Goal: Task Accomplishment & Management: Use online tool/utility

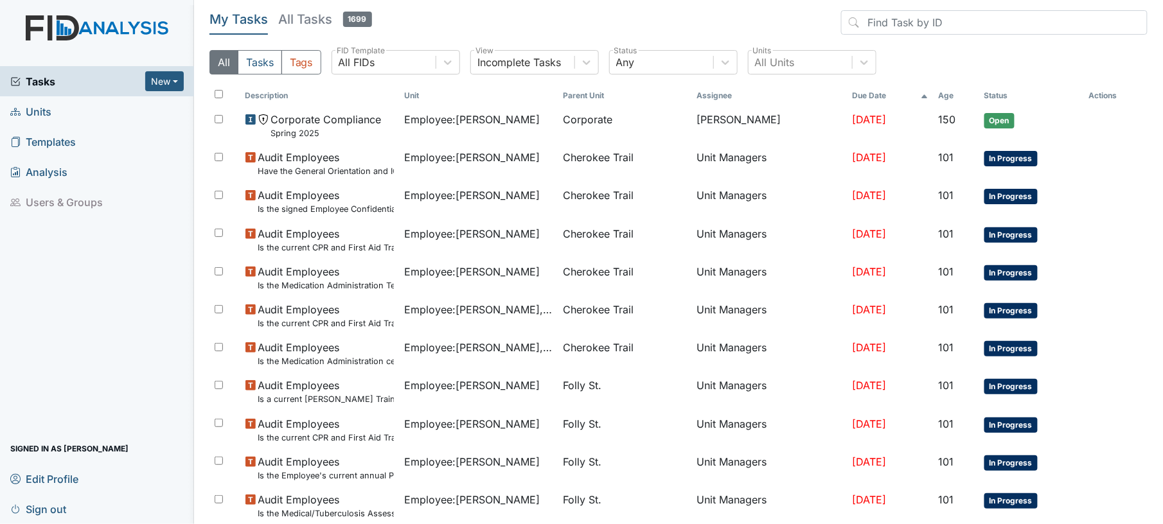
click at [57, 114] on link "Units" at bounding box center [97, 111] width 194 height 30
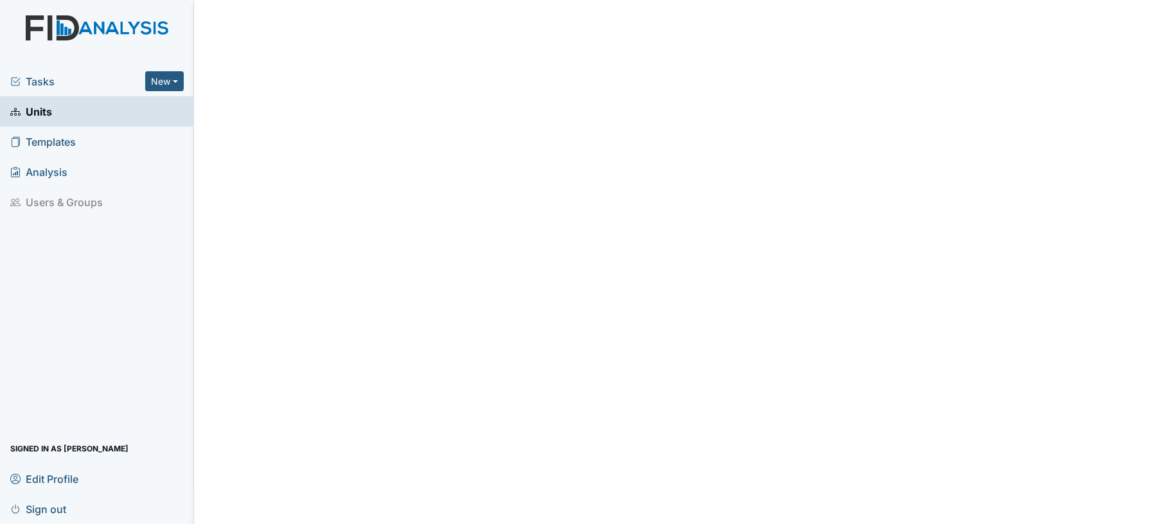
click at [48, 109] on span "Units" at bounding box center [31, 111] width 42 height 20
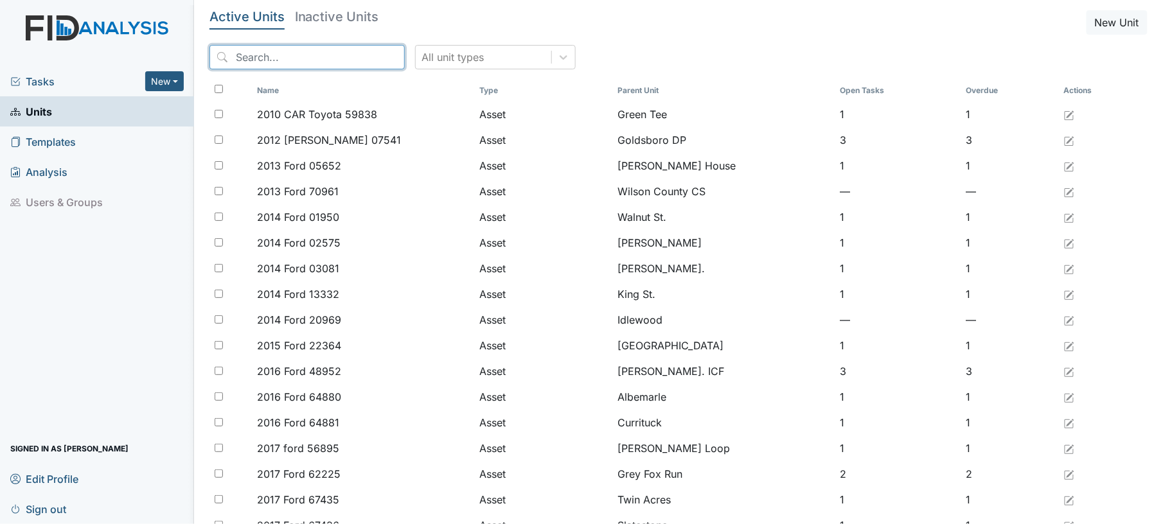
click at [258, 62] on input "search" at bounding box center [306, 57] width 195 height 24
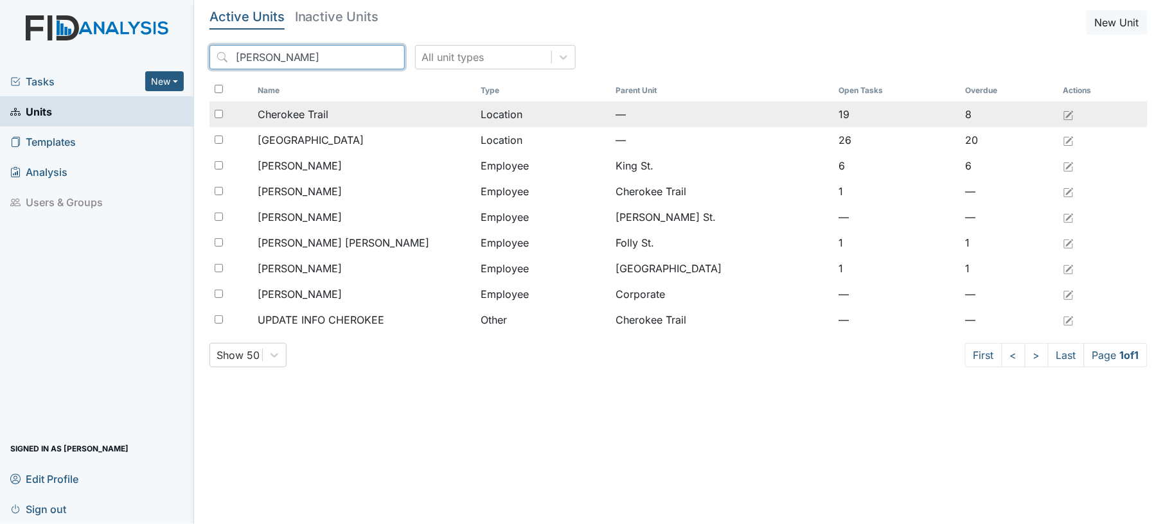
type input "cher"
click at [319, 116] on span "Cherokee Trail" at bounding box center [293, 114] width 71 height 15
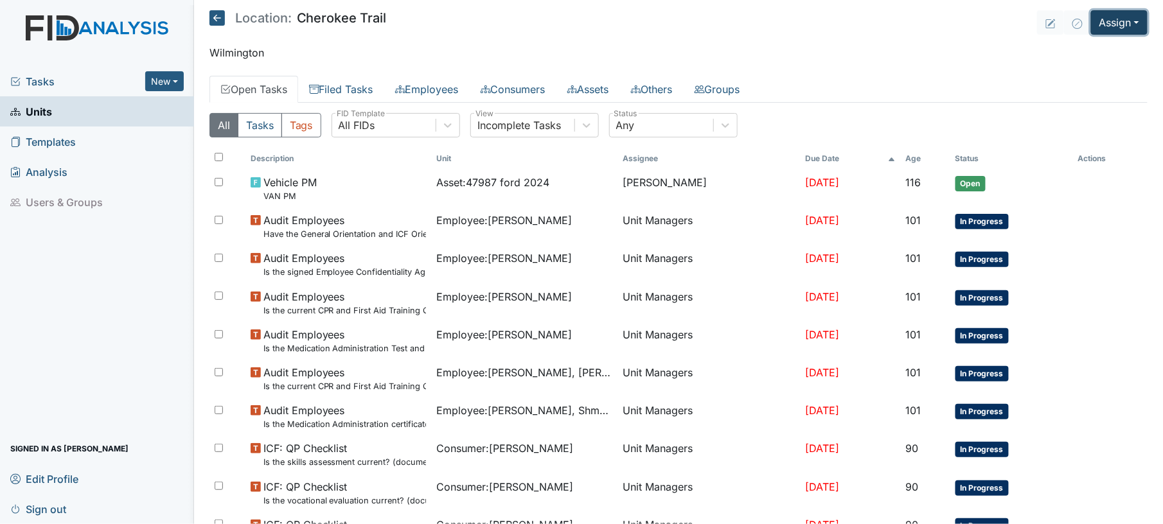
click at [1101, 22] on button "Assign" at bounding box center [1119, 22] width 57 height 24
click at [1057, 75] on link "Assign Inspection" at bounding box center [1088, 72] width 116 height 21
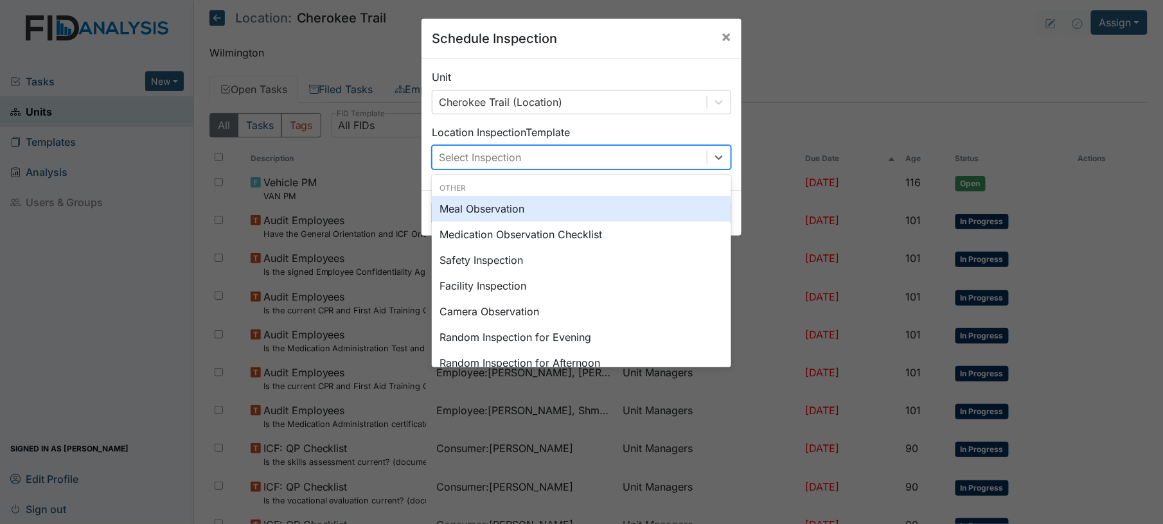
click at [533, 164] on div "Select Inspection" at bounding box center [569, 157] width 274 height 23
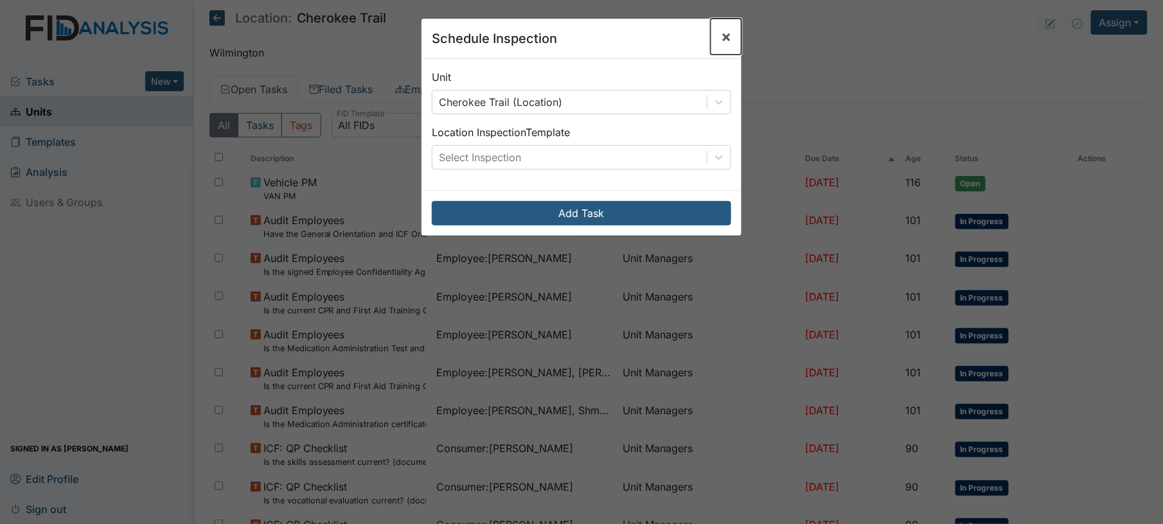
click at [721, 37] on span "×" at bounding box center [726, 36] width 10 height 19
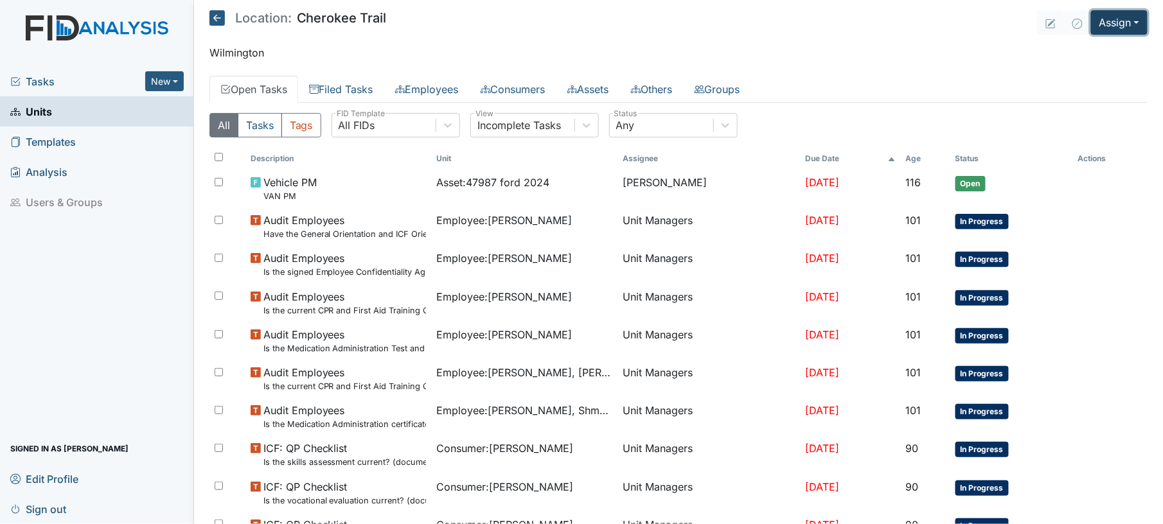
click at [1096, 19] on button "Assign" at bounding box center [1119, 22] width 57 height 24
click at [1078, 52] on link "Assign Form" at bounding box center [1088, 52] width 116 height 21
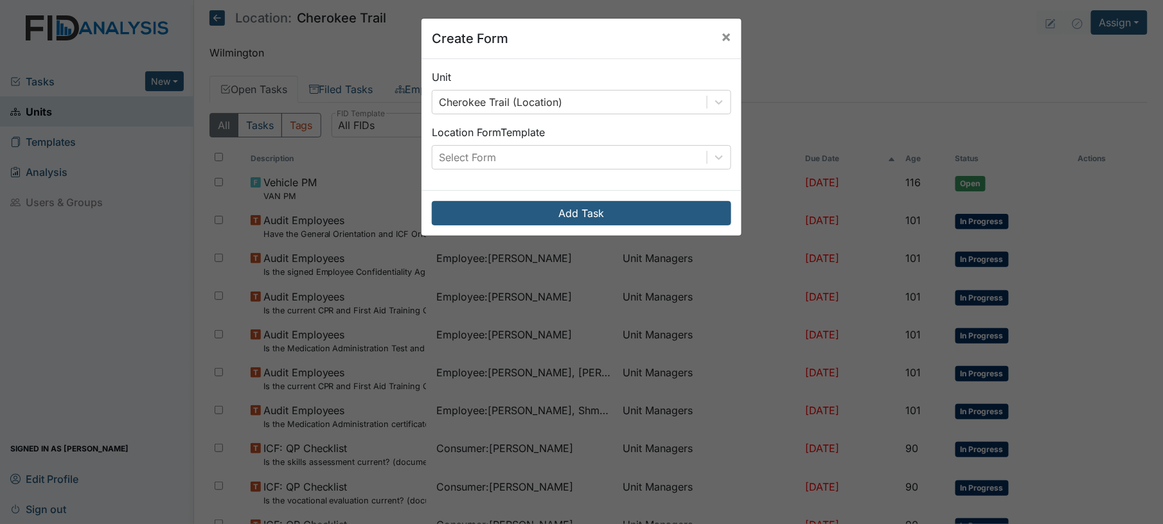
click at [538, 172] on div "Unit Cherokee Trail (Location) Location Form Template Select Form" at bounding box center [581, 124] width 320 height 131
click at [538, 171] on div "Unit Cherokee Trail (Location) Location Form Template Select Form" at bounding box center [581, 124] width 320 height 131
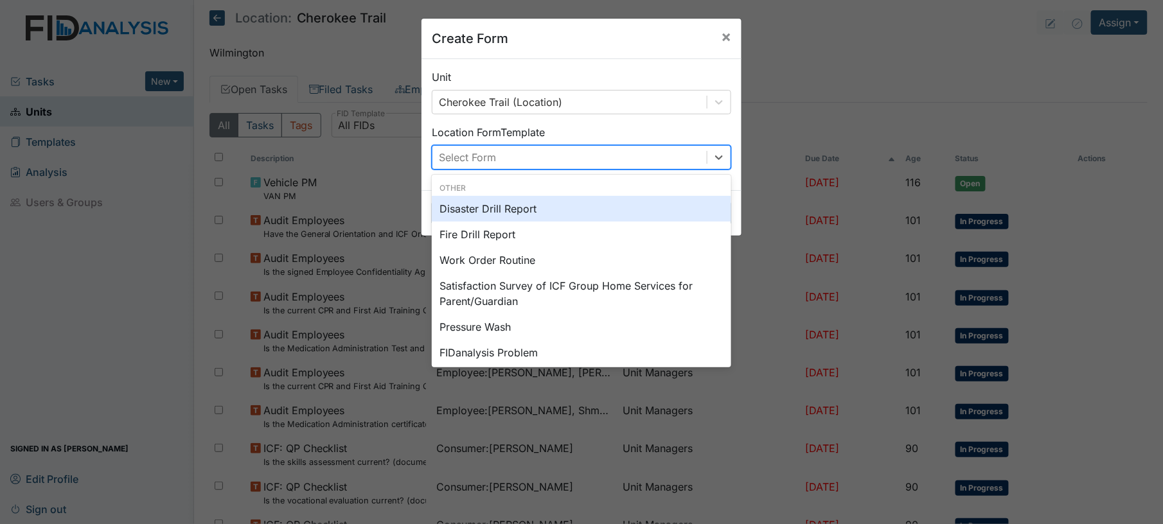
click at [532, 165] on div "Select Form" at bounding box center [569, 157] width 274 height 23
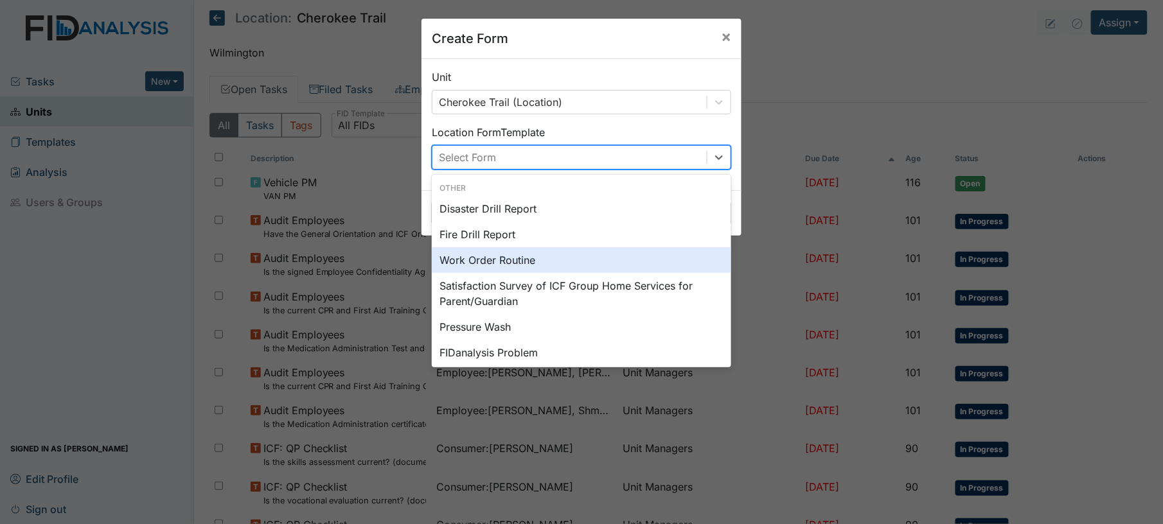
click at [550, 261] on div "Work Order Routine" at bounding box center [581, 260] width 299 height 26
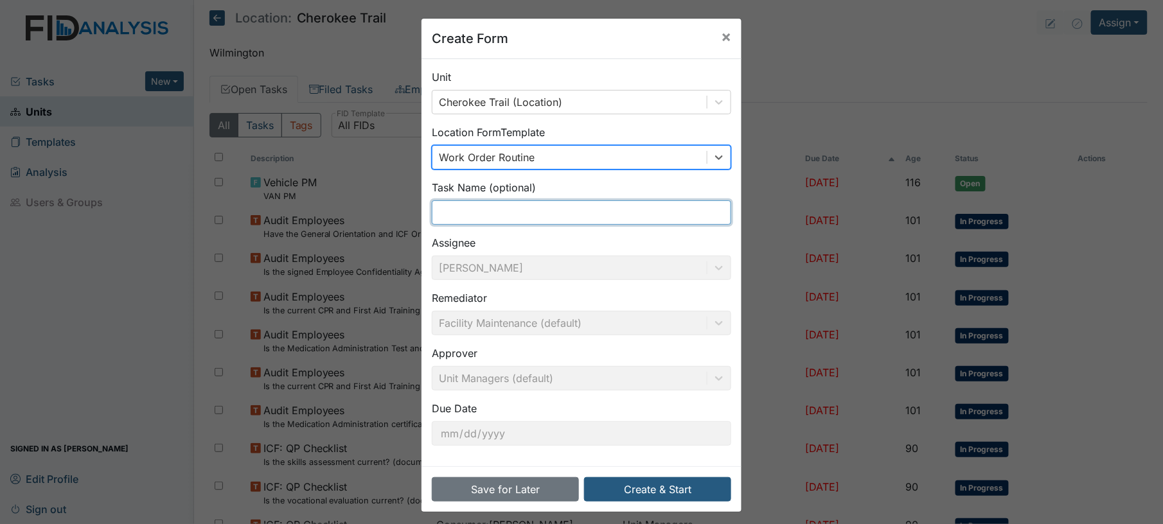
click at [506, 218] on input "text" at bounding box center [581, 212] width 299 height 24
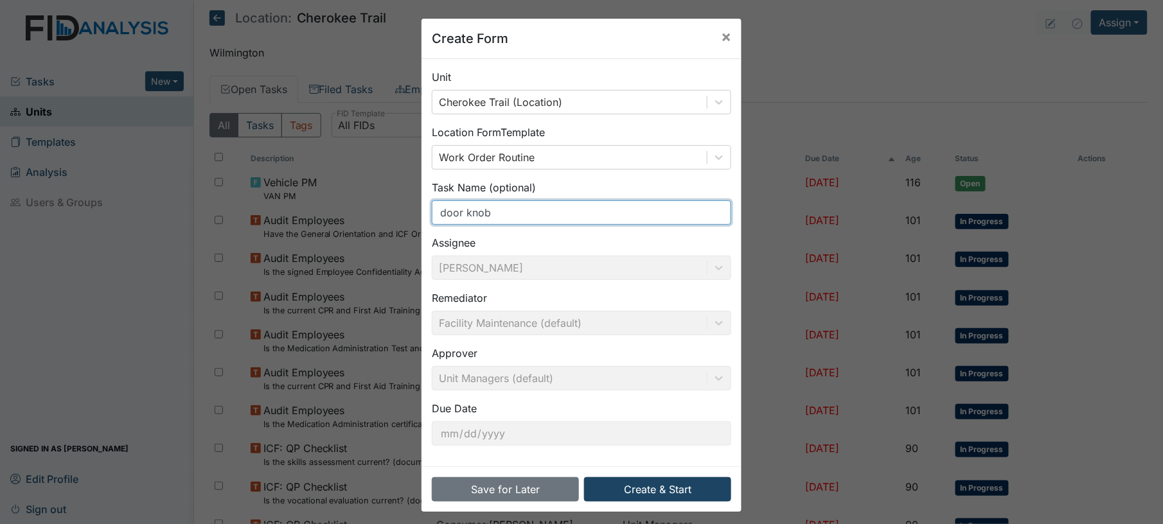
type input "door knob"
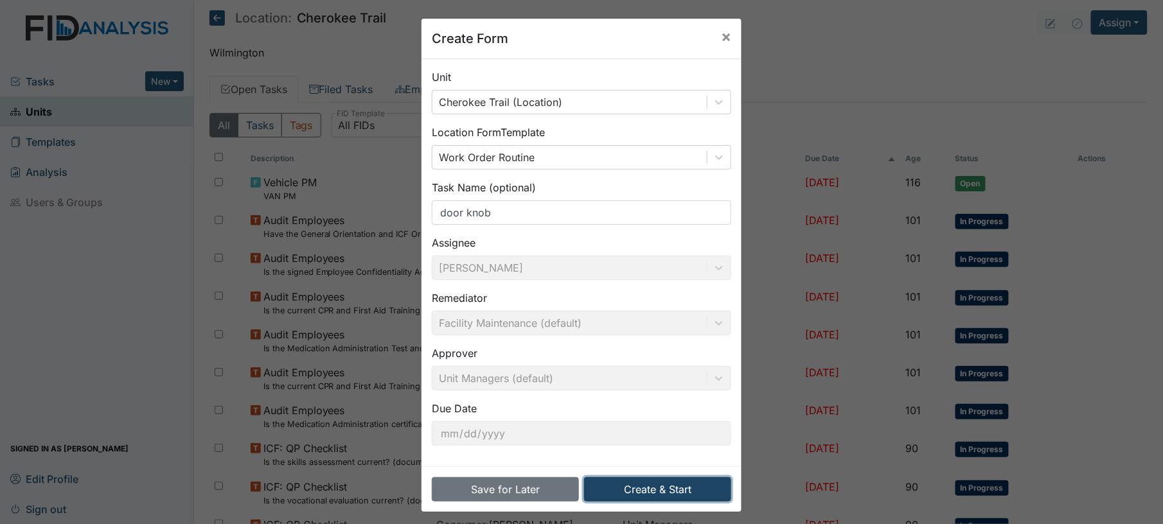
click at [633, 493] on button "Create & Start" at bounding box center [657, 489] width 147 height 24
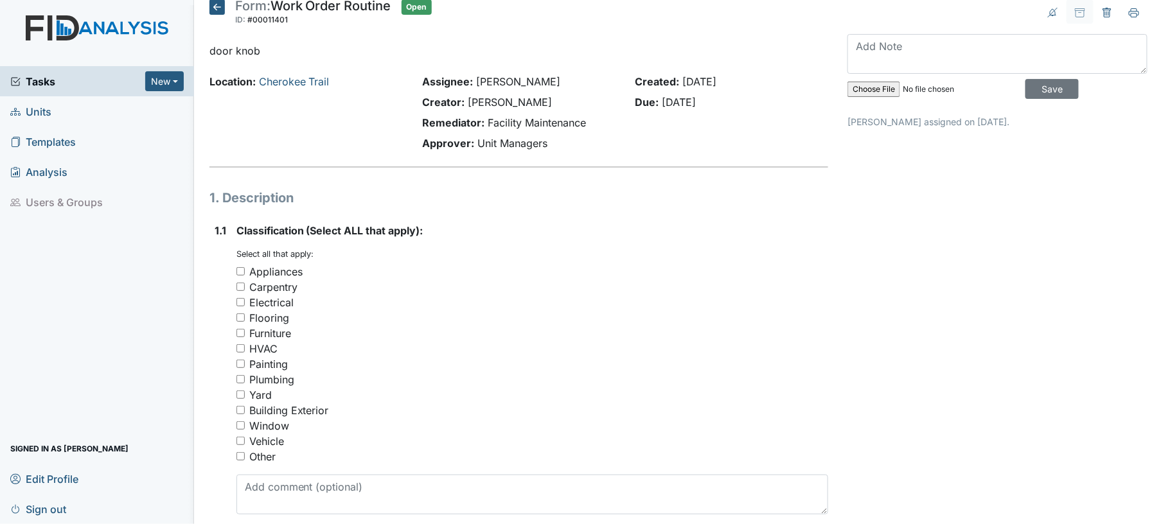
scroll to position [12, 0]
click at [240, 288] on input "Carpentry" at bounding box center [240, 286] width 8 height 8
checkbox input "true"
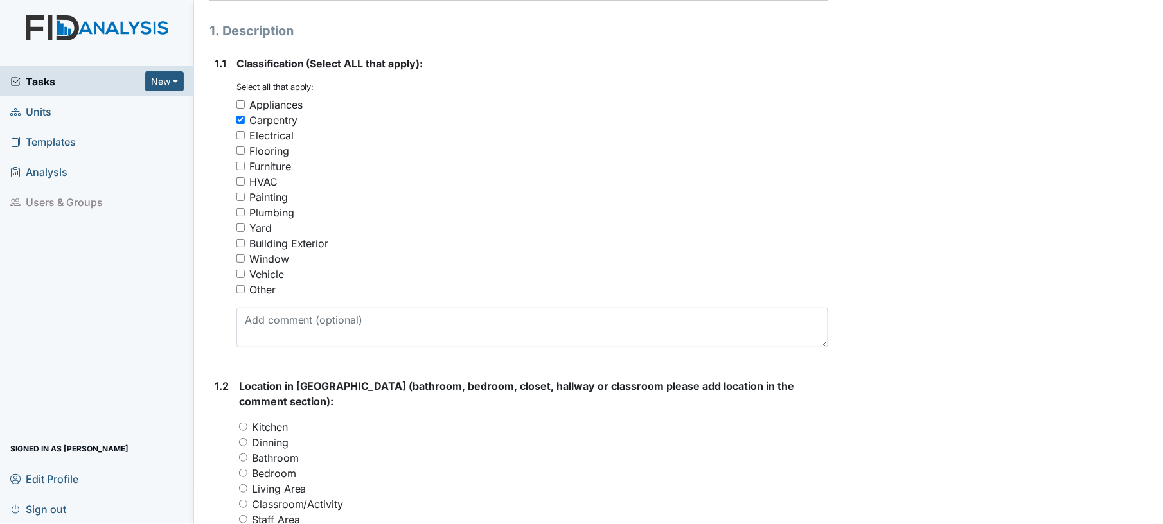
scroll to position [308, 0]
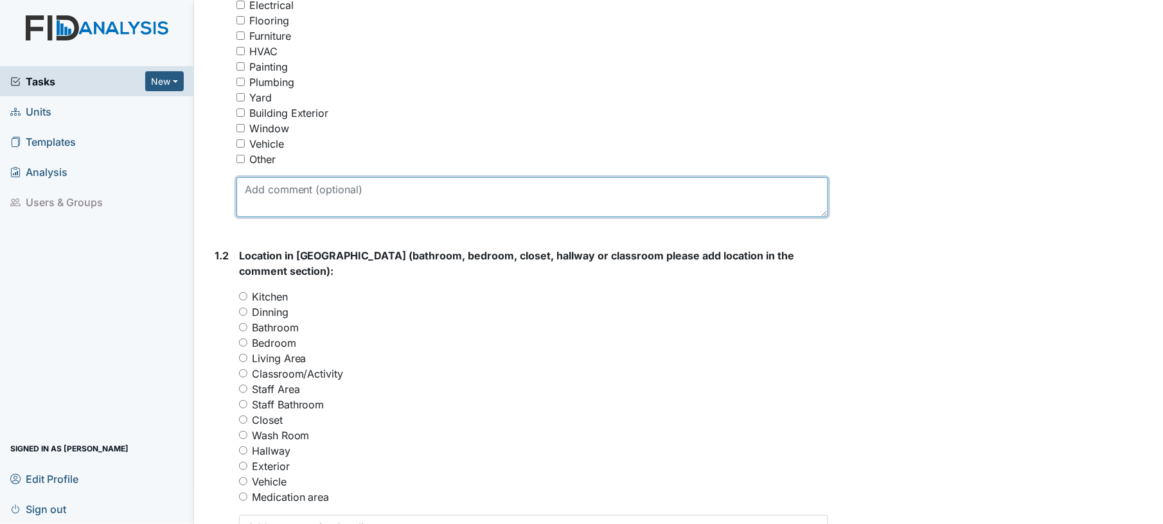
click at [466, 211] on textarea at bounding box center [532, 197] width 592 height 40
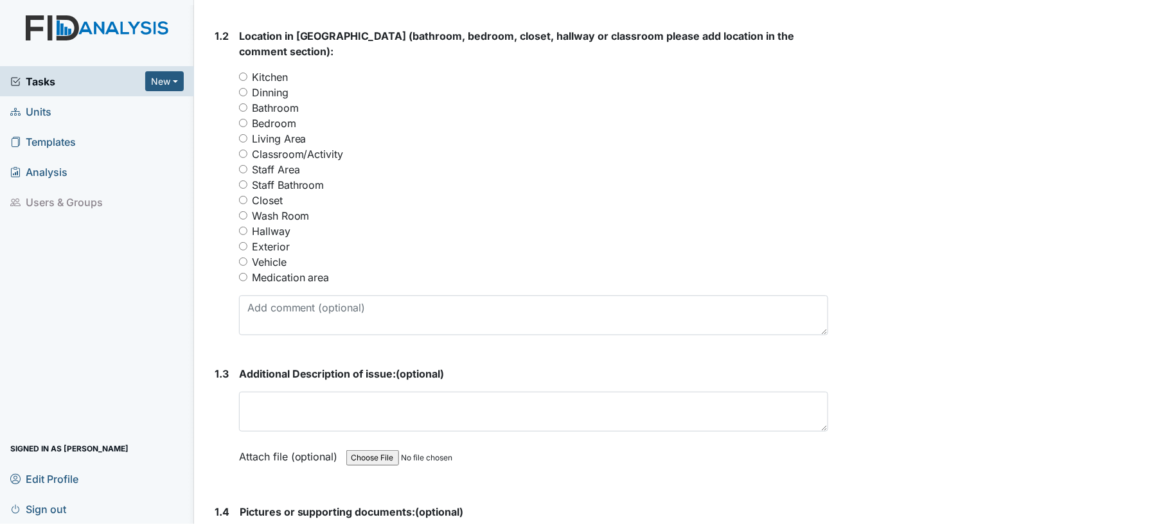
scroll to position [538, 0]
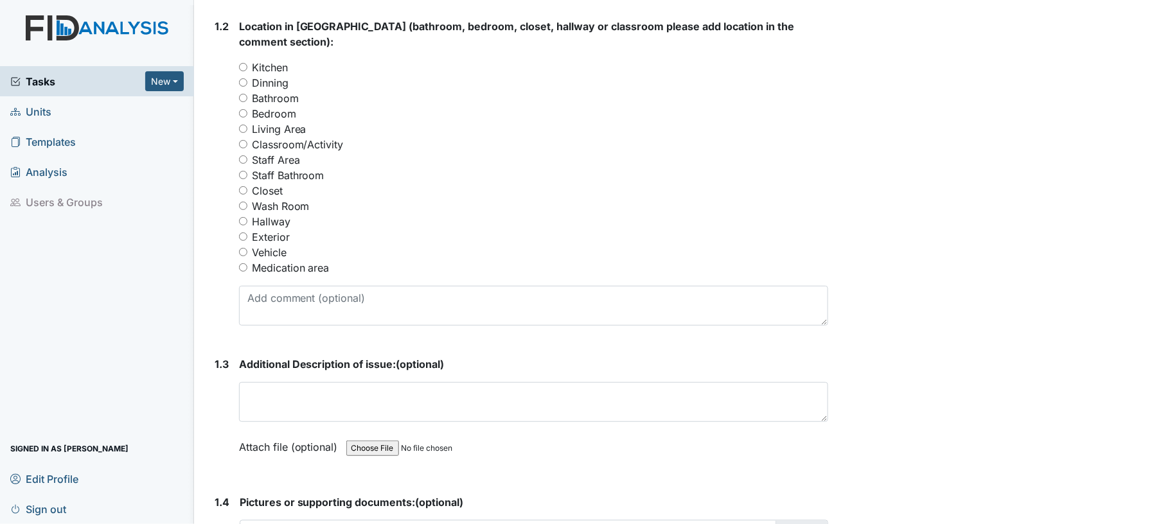
type textarea "door knob"
click at [242, 109] on input "Bedroom" at bounding box center [243, 113] width 8 height 8
radio input "true"
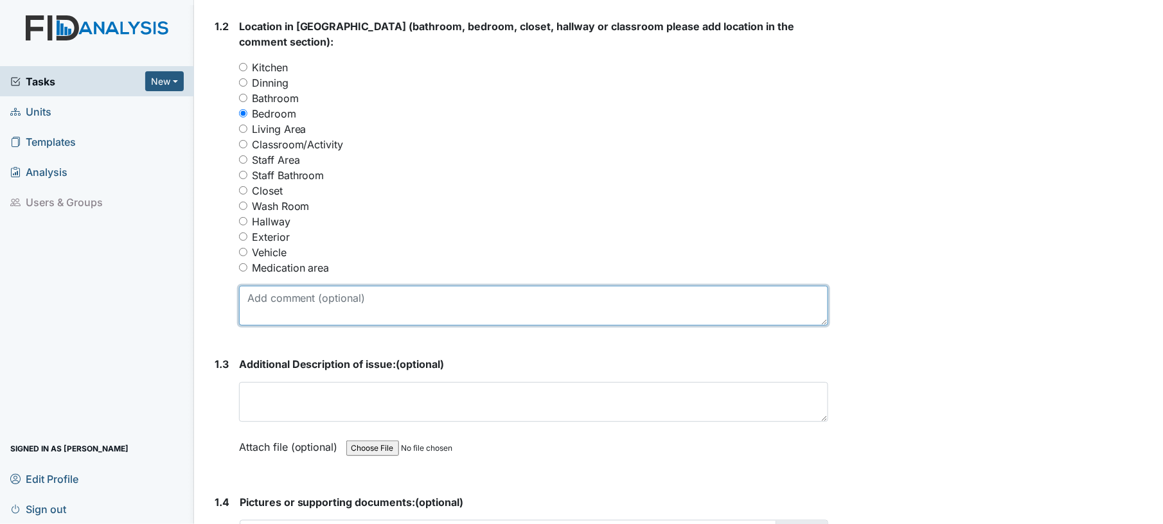
click at [414, 286] on textarea at bounding box center [534, 306] width 590 height 40
type textarea "closet in BF room- room 6"
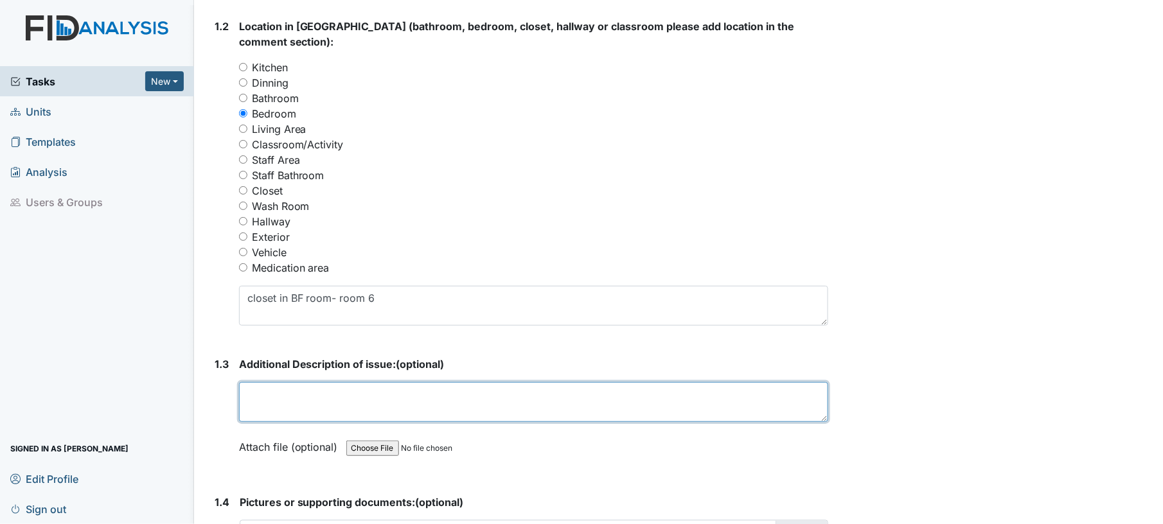
click at [387, 384] on textarea at bounding box center [534, 402] width 590 height 40
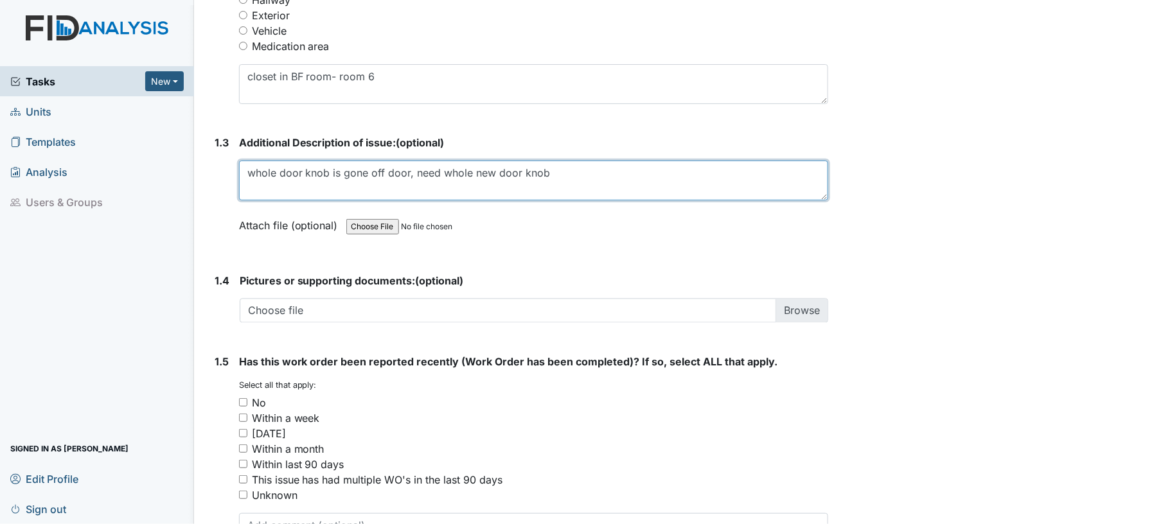
scroll to position [839, 0]
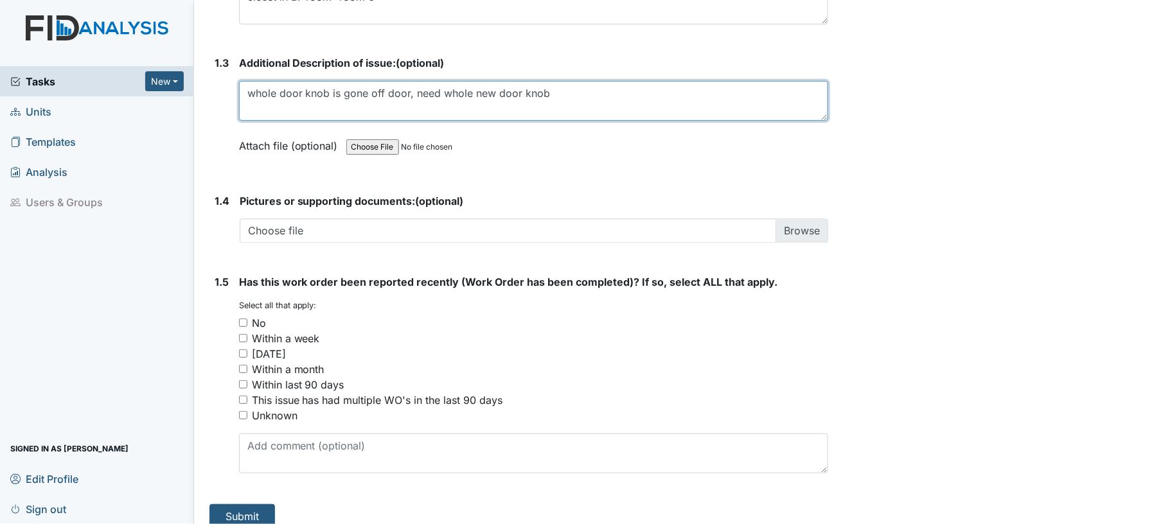
type textarea "whole door knob is gone off door, need whole new door knob"
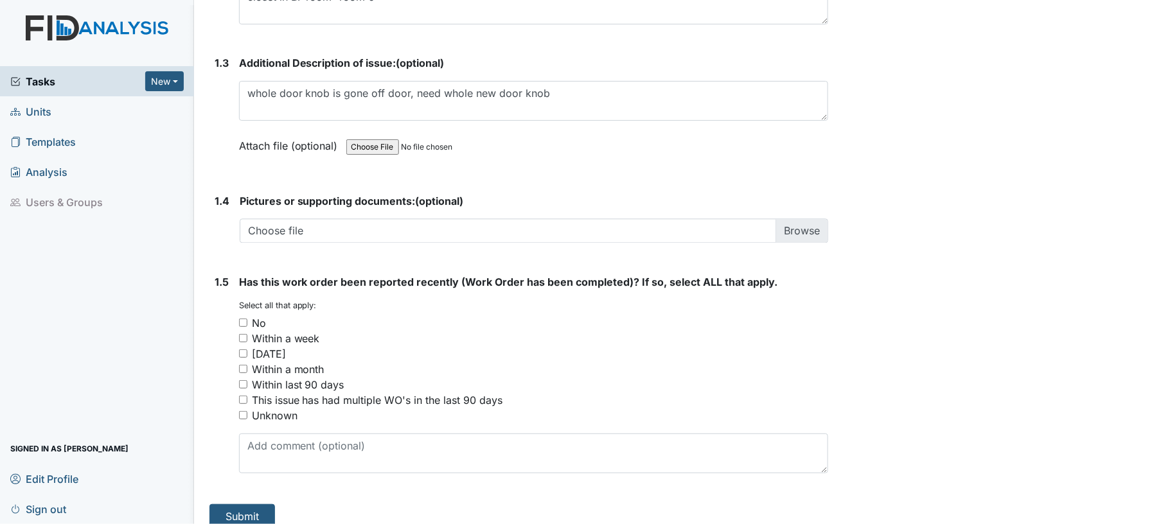
click at [241, 319] on input "No" at bounding box center [243, 323] width 8 height 8
checkbox input "true"
click at [239, 504] on button "Submit" at bounding box center [242, 516] width 66 height 24
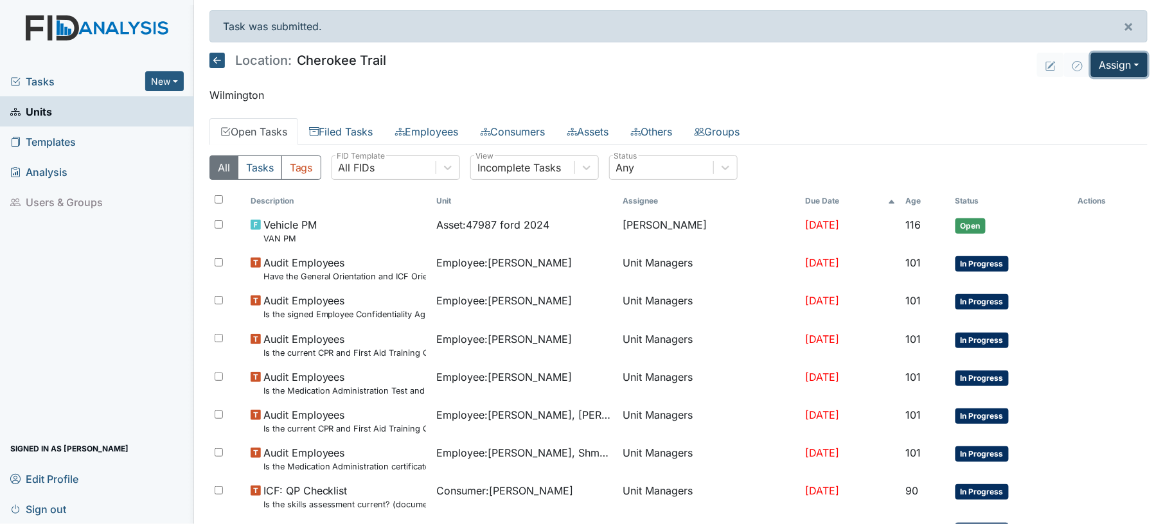
click at [1098, 73] on button "Assign" at bounding box center [1119, 65] width 57 height 24
click at [1075, 105] on link "Assign Inspection" at bounding box center [1088, 115] width 116 height 21
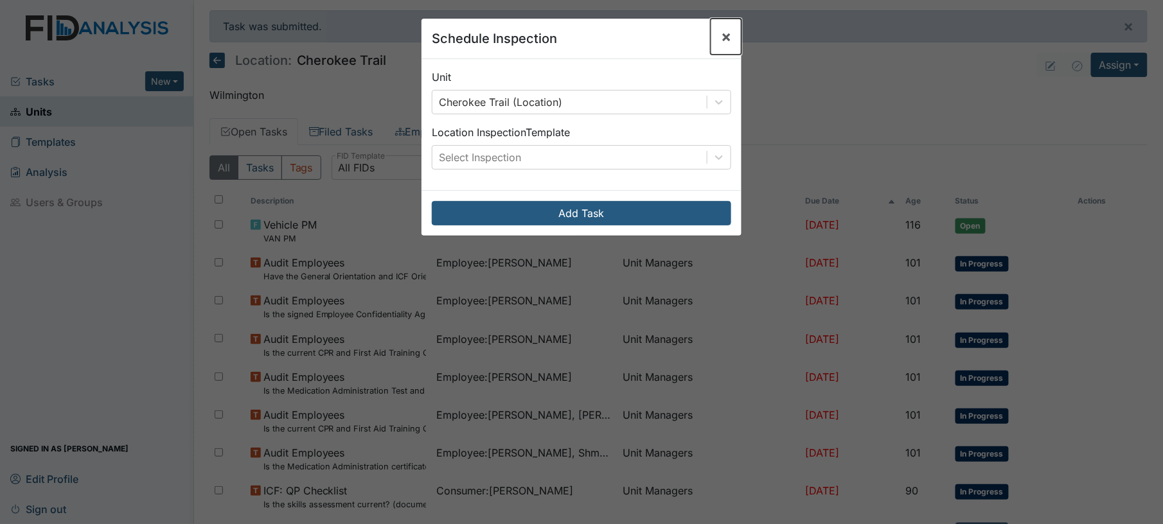
click at [721, 37] on span "×" at bounding box center [726, 36] width 10 height 19
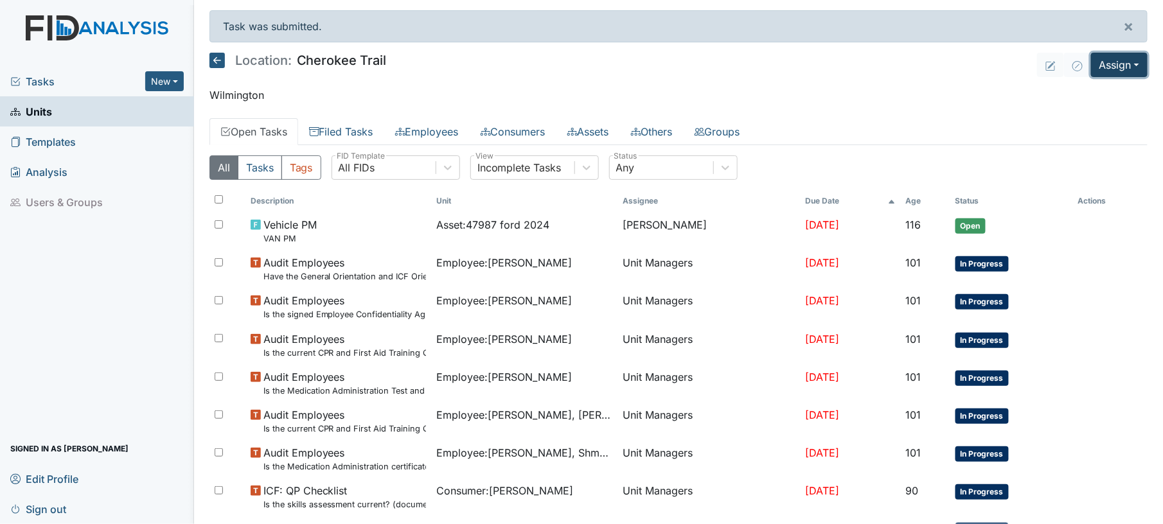
click at [1108, 71] on button "Assign" at bounding box center [1119, 65] width 57 height 24
click at [1082, 99] on link "Assign Form" at bounding box center [1088, 94] width 116 height 21
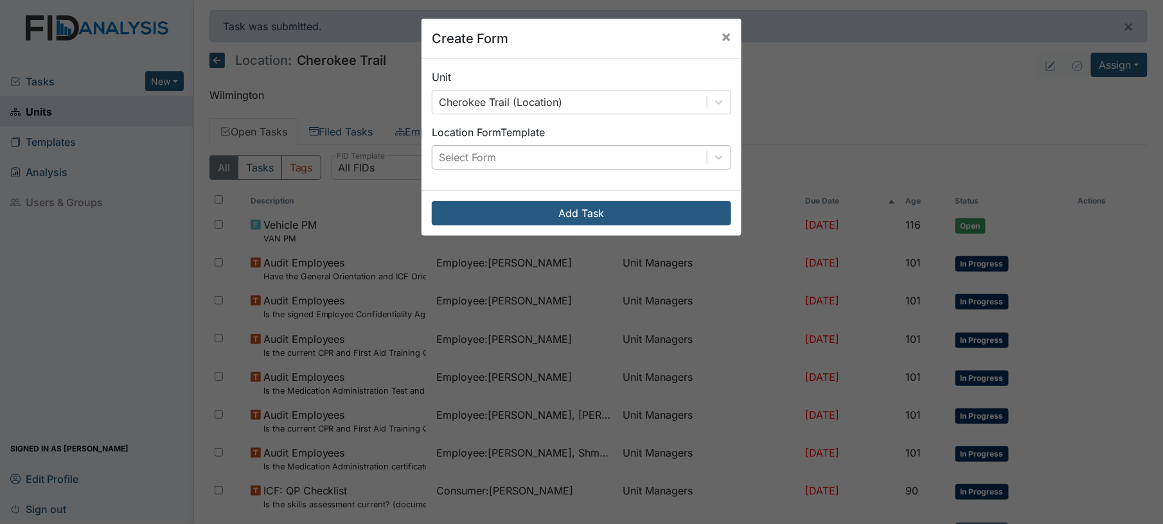
click at [592, 166] on div "Select Form" at bounding box center [569, 157] width 274 height 23
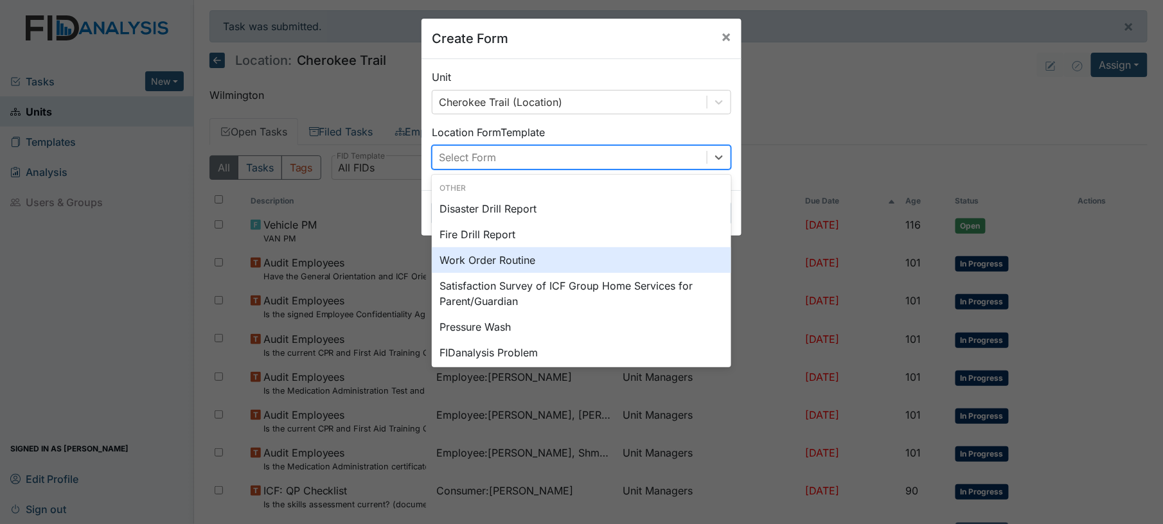
click at [581, 259] on div "Work Order Routine" at bounding box center [581, 260] width 299 height 26
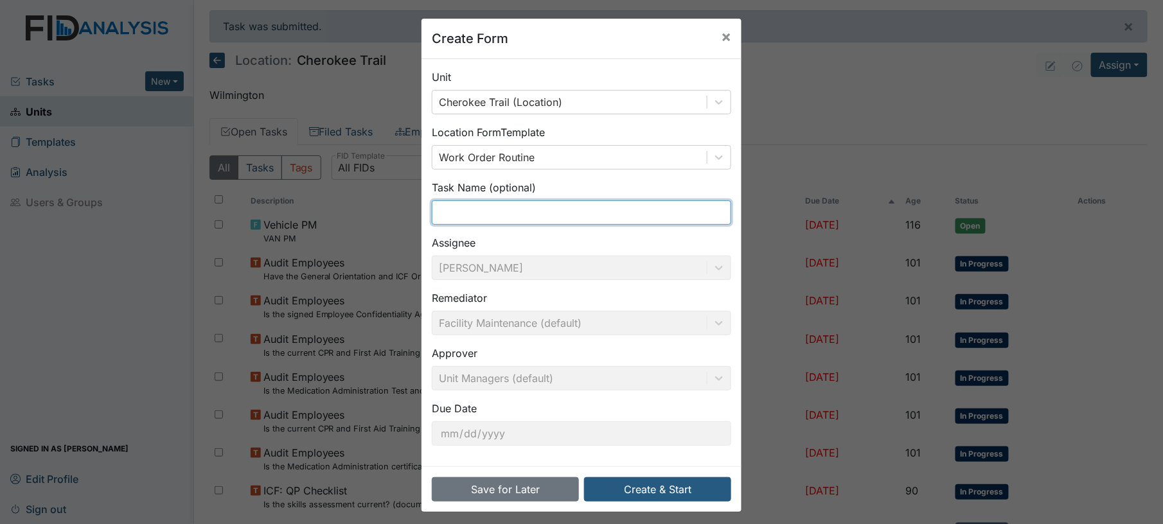
click at [512, 211] on input "text" at bounding box center [581, 212] width 299 height 24
type input "washing machine"
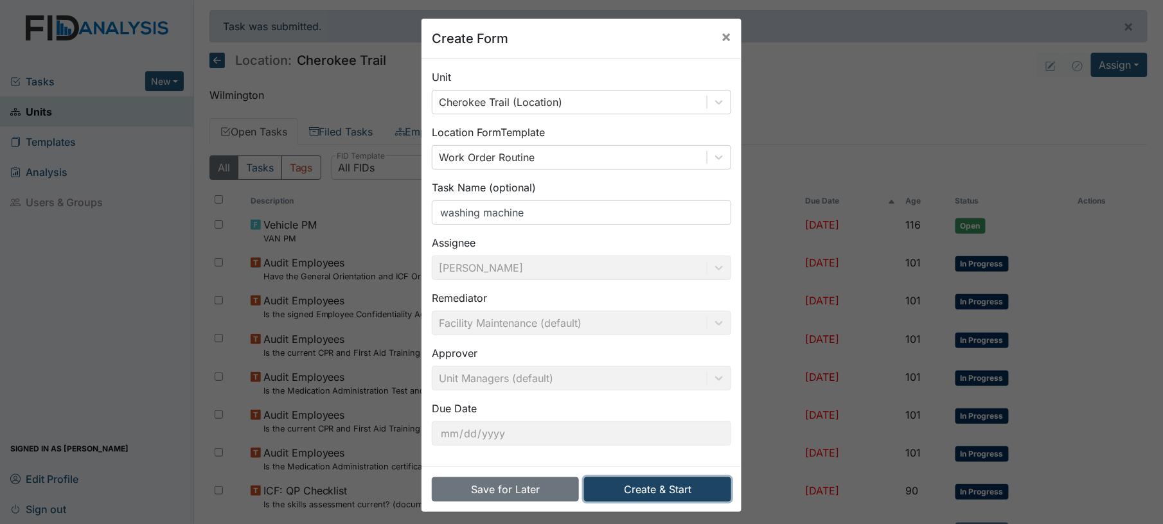
click at [638, 491] on button "Create & Start" at bounding box center [657, 489] width 147 height 24
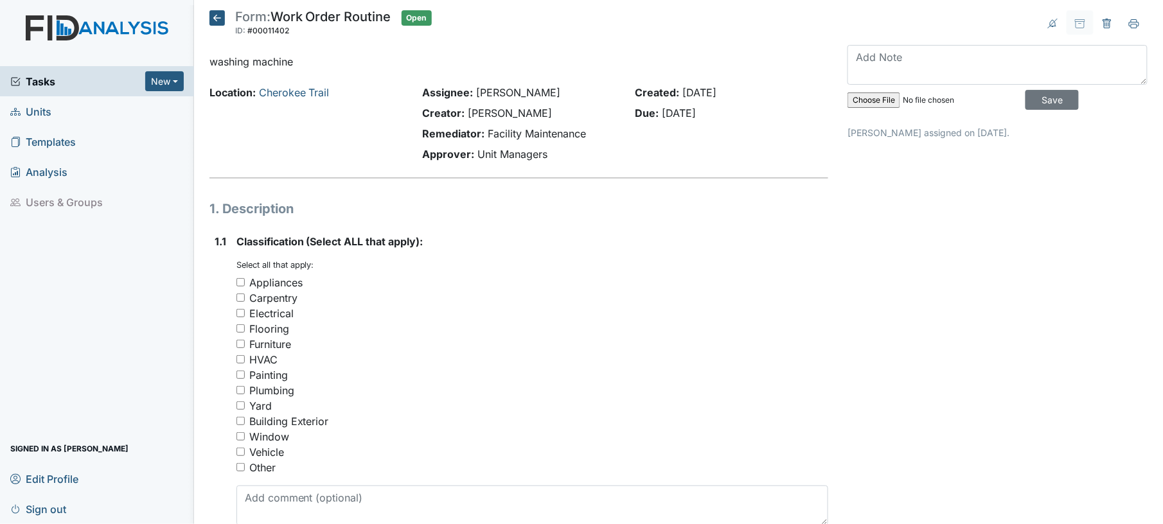
click at [242, 317] on div "Electrical" at bounding box center [532, 313] width 592 height 15
click at [240, 314] on input "Electrical" at bounding box center [240, 313] width 8 height 8
checkbox input "true"
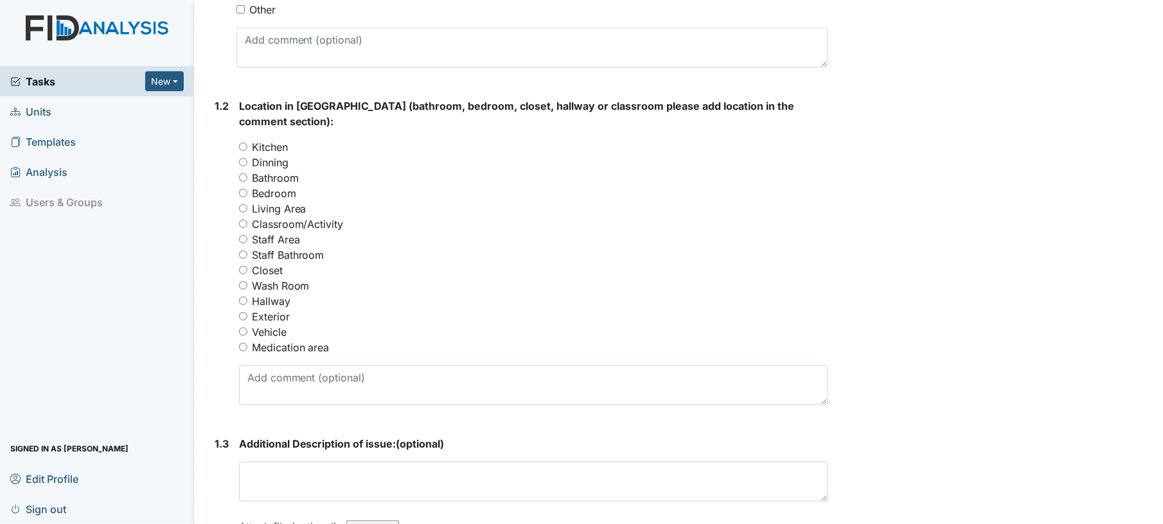
scroll to position [461, 0]
click at [243, 279] on input "Wash Room" at bounding box center [243, 283] width 8 height 8
radio input "true"
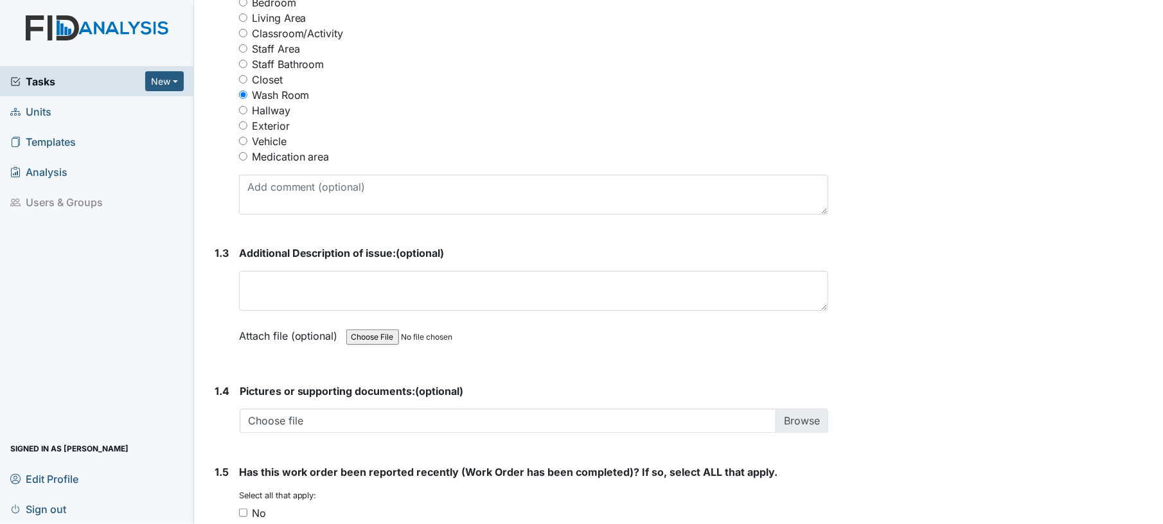
scroll to position [687, 0]
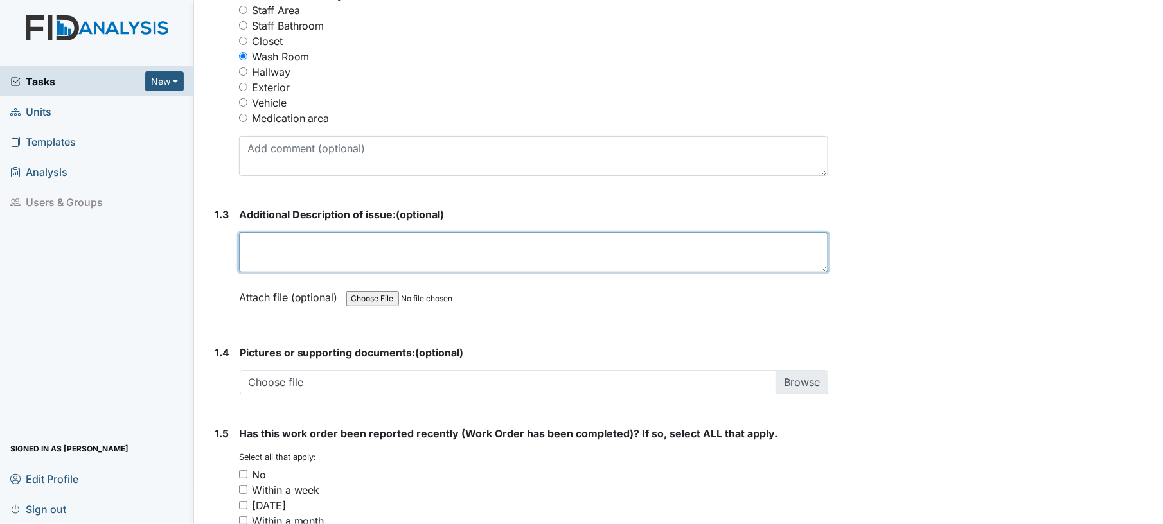
click at [597, 237] on textarea at bounding box center [534, 253] width 590 height 40
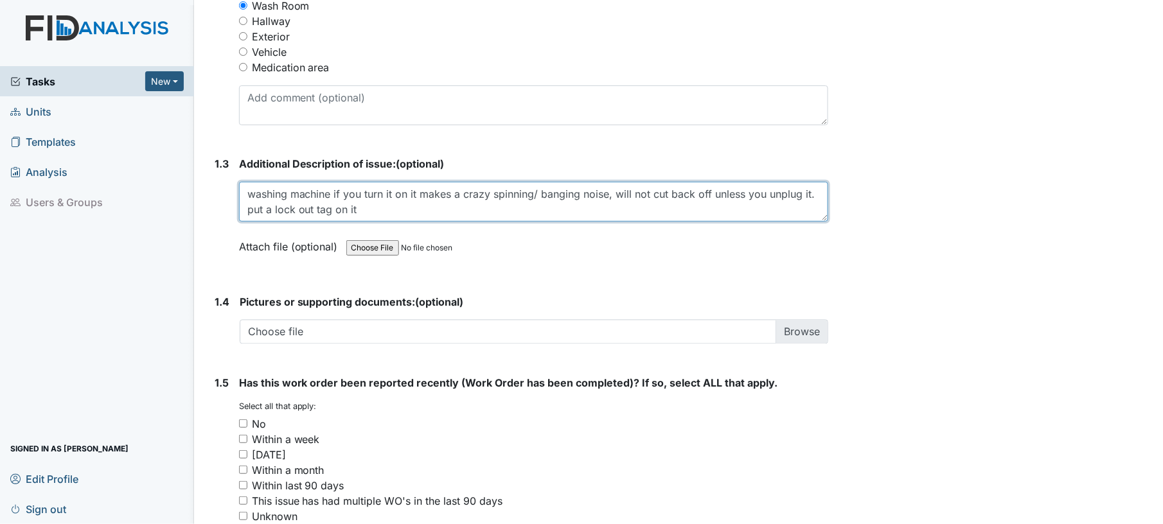
scroll to position [839, 0]
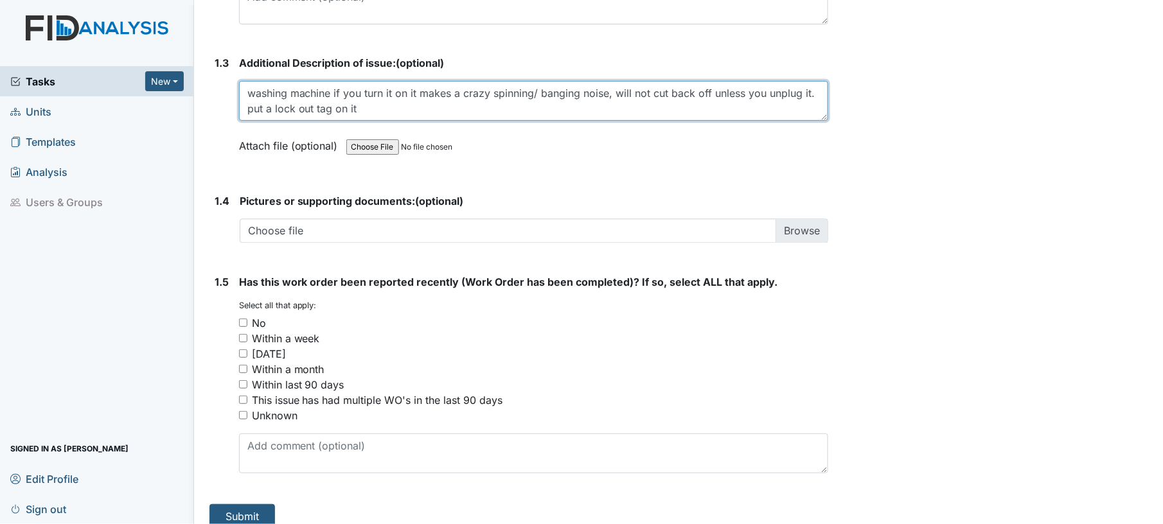
type textarea "washing machine if you turn it on it makes a crazy spinning/ banging noise, wil…"
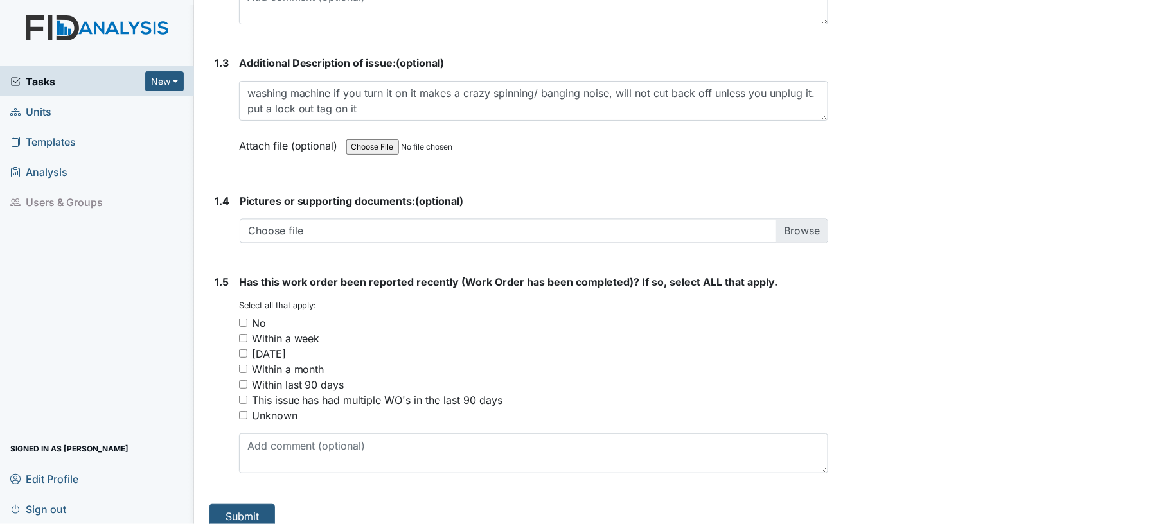
click at [240, 319] on input "No" at bounding box center [243, 323] width 8 height 8
checkbox input "true"
click at [245, 504] on button "Submit" at bounding box center [242, 516] width 66 height 24
